Goal: Check status

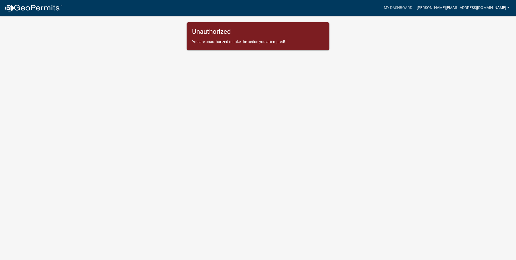
click at [466, 8] on link "[PERSON_NAME][EMAIL_ADDRESS][DOMAIN_NAME]" at bounding box center [463, 8] width 97 height 10
click at [479, 20] on link "Account" at bounding box center [491, 22] width 44 height 13
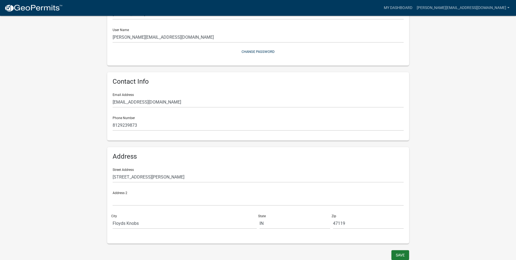
scroll to position [57, 0]
click at [403, 251] on button "Save" at bounding box center [401, 254] width 18 height 10
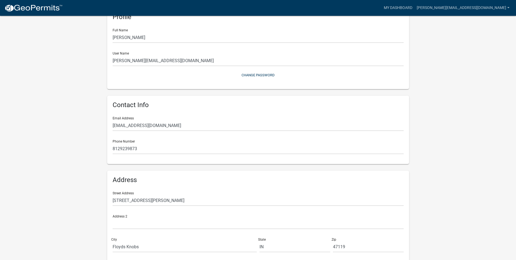
scroll to position [0, 0]
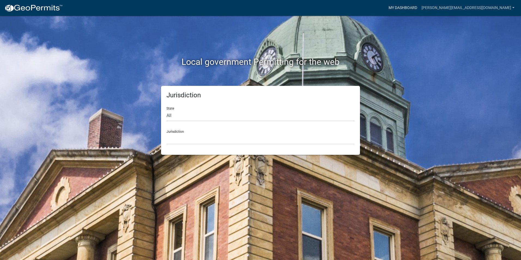
click at [419, 8] on link "My Dashboard" at bounding box center [402, 8] width 33 height 10
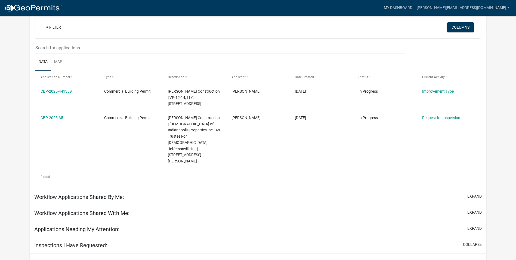
scroll to position [27, 0]
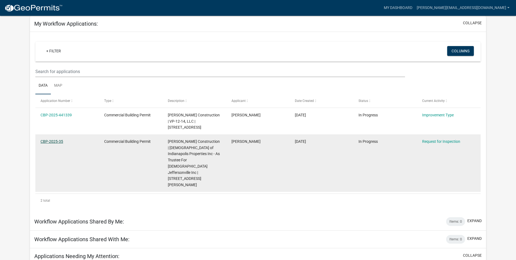
click at [52, 143] on link "CBP-2025-35" at bounding box center [52, 141] width 23 height 4
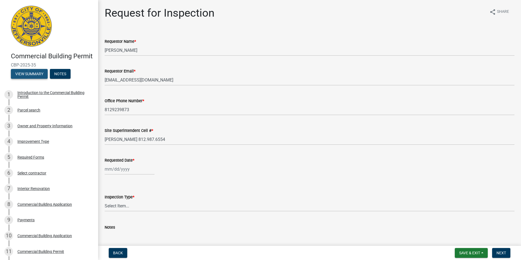
click at [33, 79] on button "View Summary" at bounding box center [29, 74] width 37 height 10
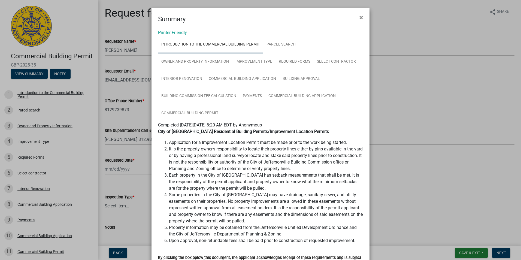
click at [64, 81] on ngb-modal-window "Summary × Printer Friendly Introduction to the Commercial Building Permit Parce…" at bounding box center [260, 130] width 521 height 260
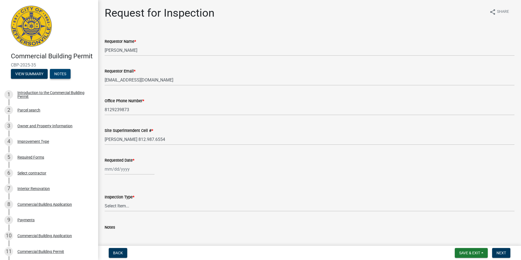
click at [64, 79] on button "Notes" at bounding box center [60, 74] width 21 height 10
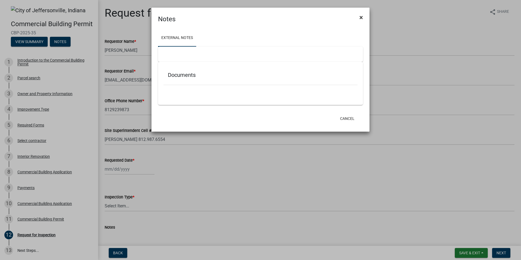
click at [361, 17] on span "×" at bounding box center [361, 18] width 4 height 8
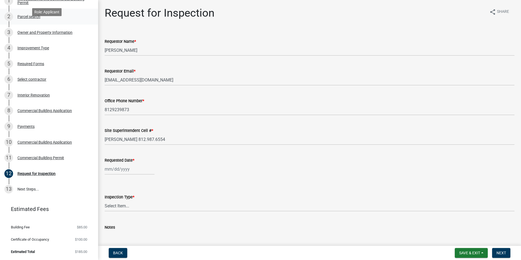
scroll to position [69, 0]
